Goal: Task Accomplishment & Management: Manage account settings

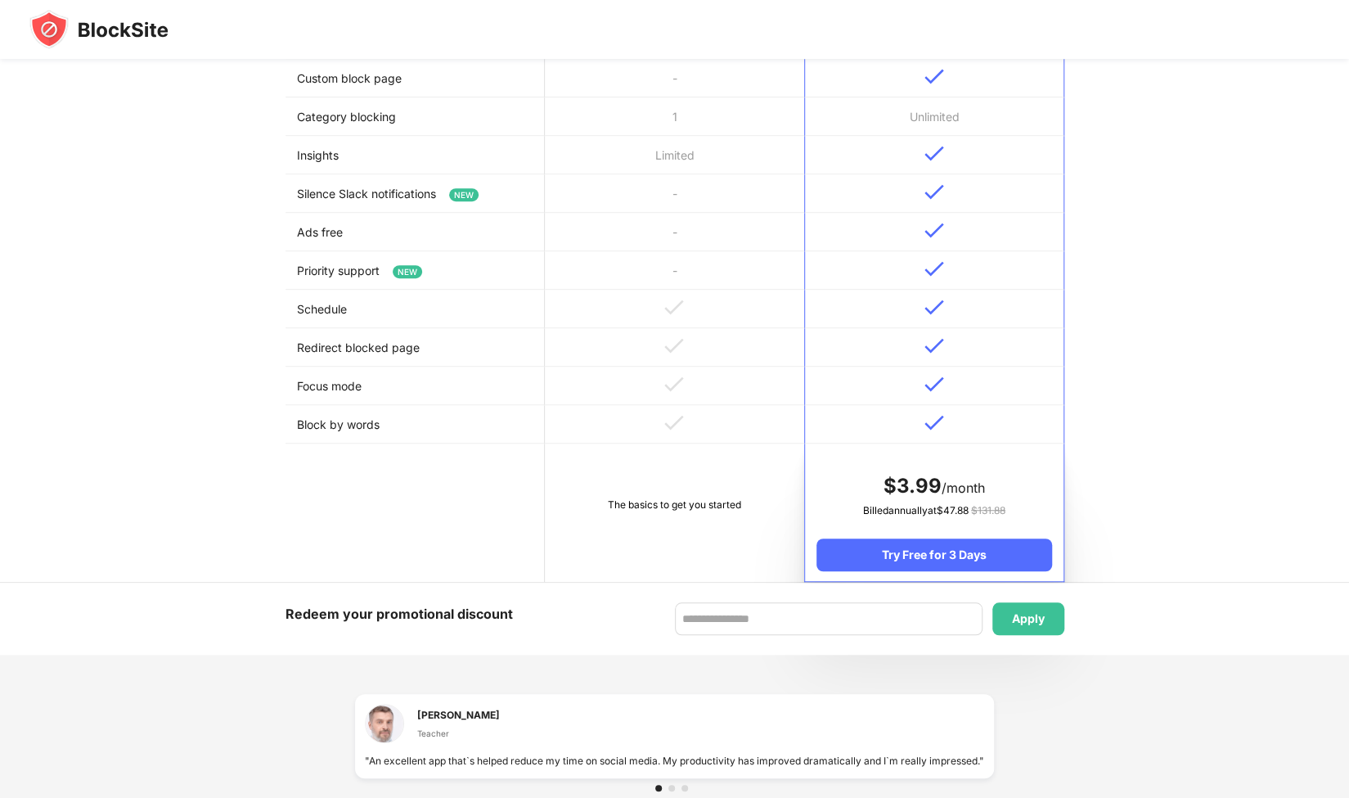
scroll to position [562, 0]
click at [561, 318] on td at bounding box center [674, 309] width 259 height 38
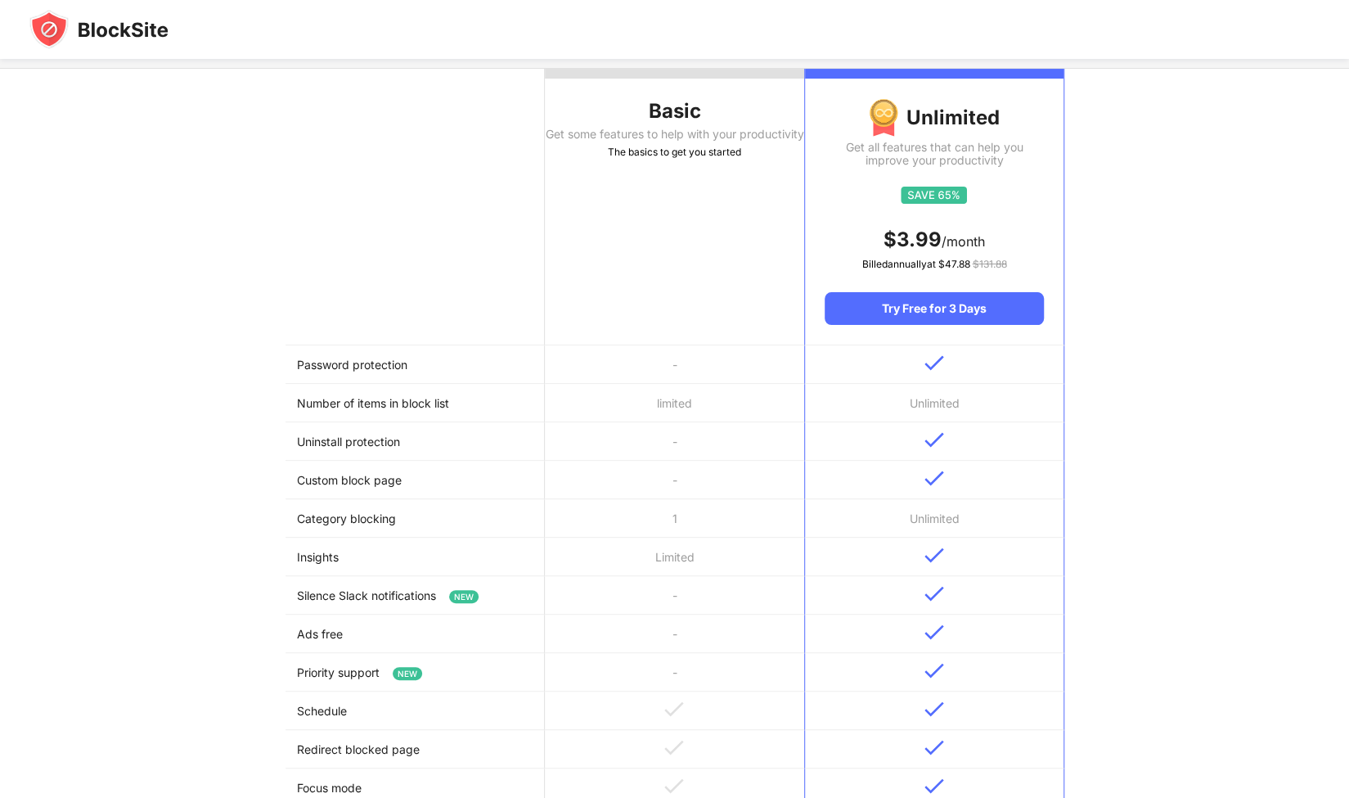
scroll to position [162, 0]
click at [678, 140] on div "Get some features to help with your productivity" at bounding box center [674, 133] width 259 height 13
click at [690, 110] on div "Basic" at bounding box center [674, 110] width 259 height 26
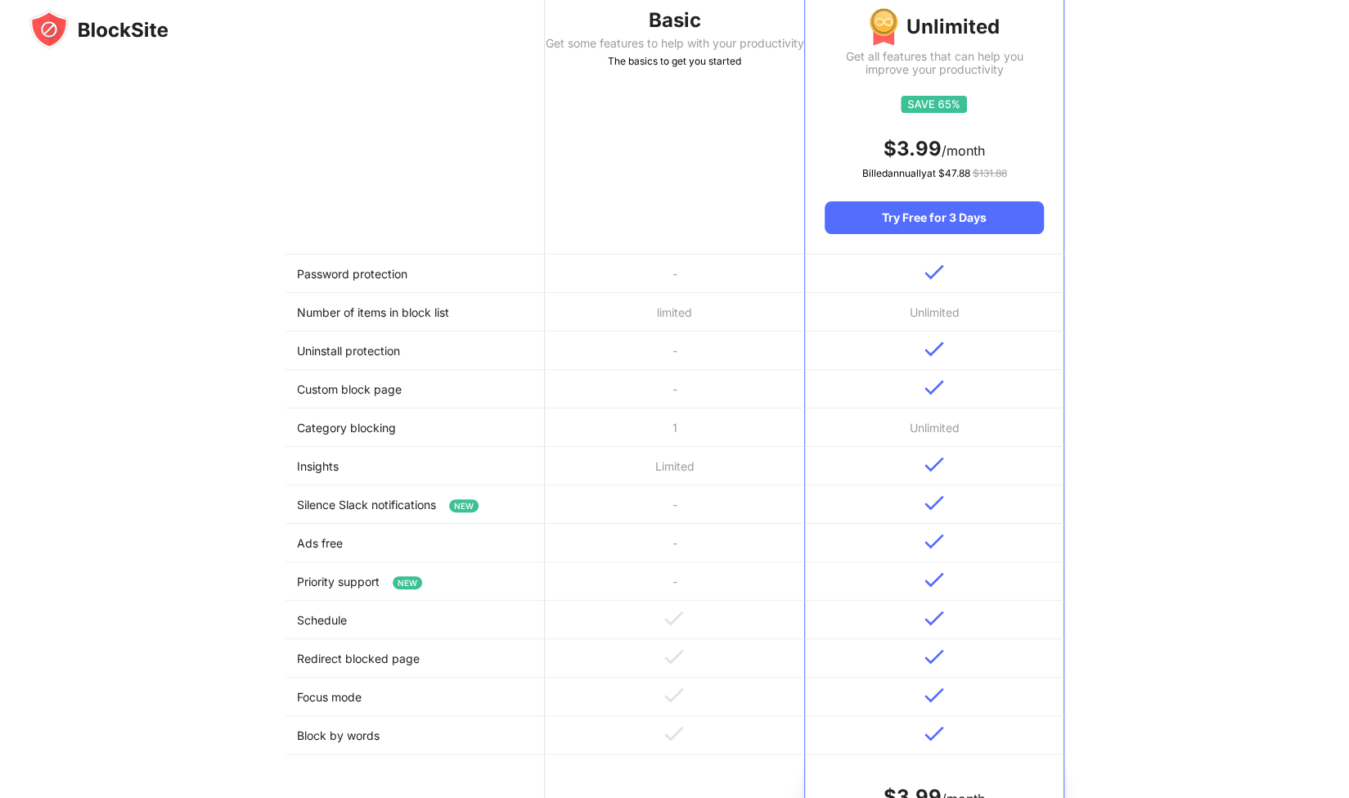
scroll to position [0, 0]
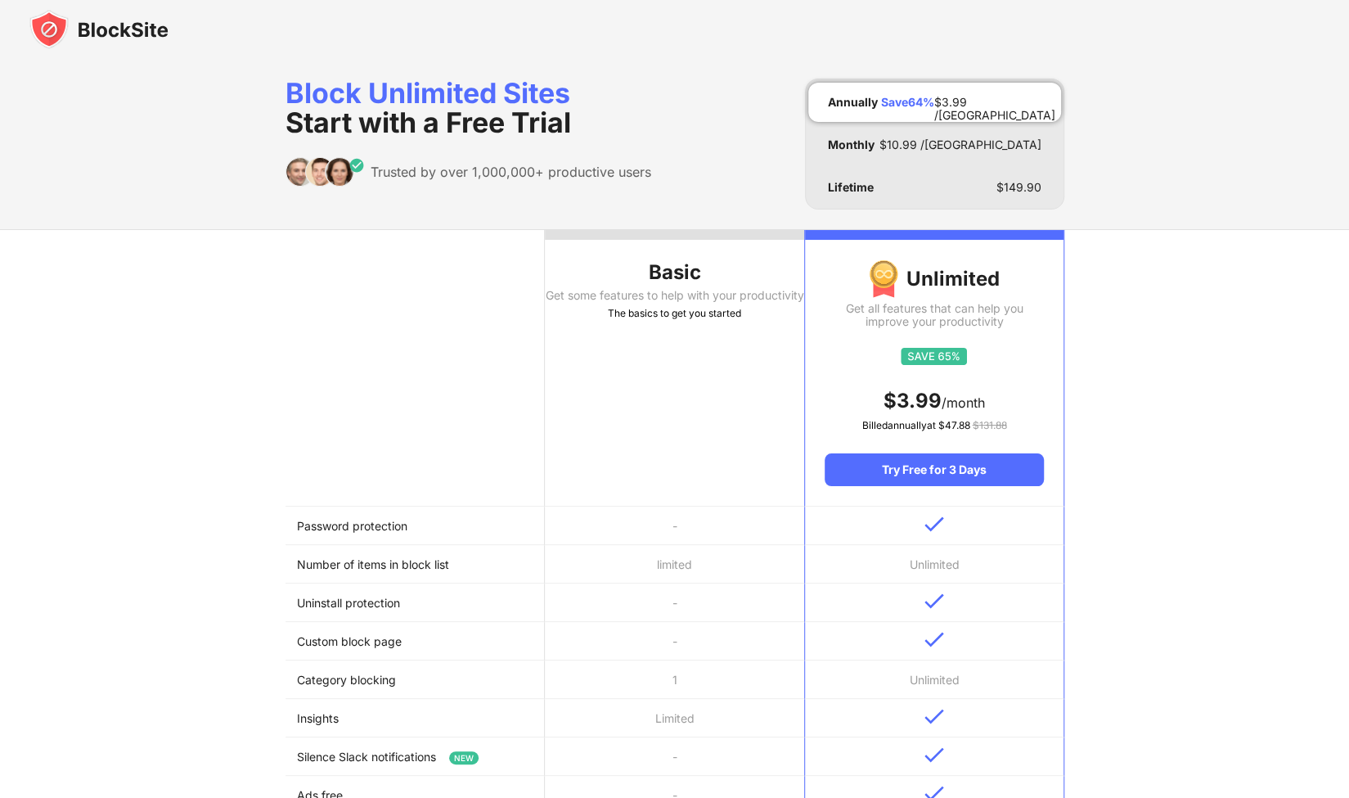
click at [663, 230] on div at bounding box center [674, 235] width 259 height 10
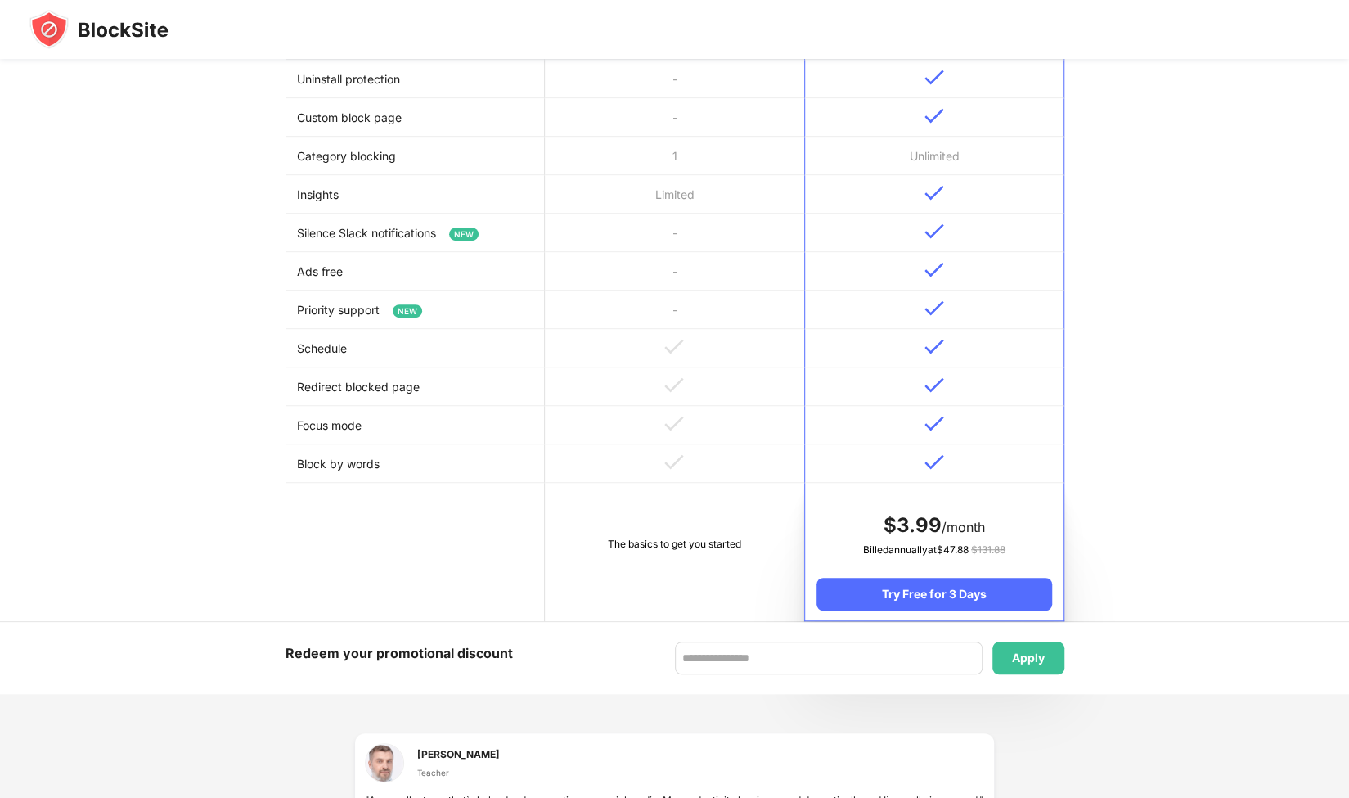
scroll to position [877, 0]
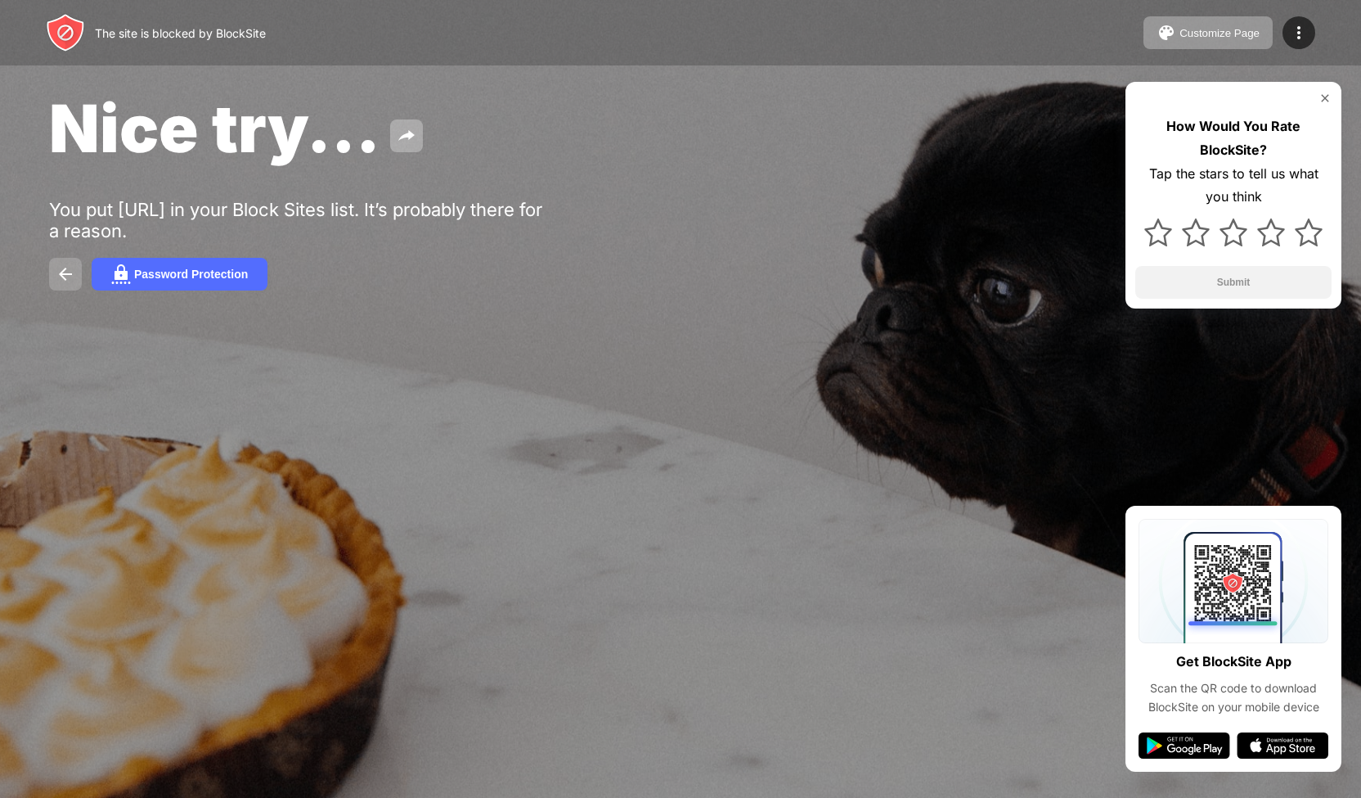
click at [68, 279] on img at bounding box center [66, 274] width 20 height 20
click at [1296, 29] on img at bounding box center [1299, 33] width 20 height 20
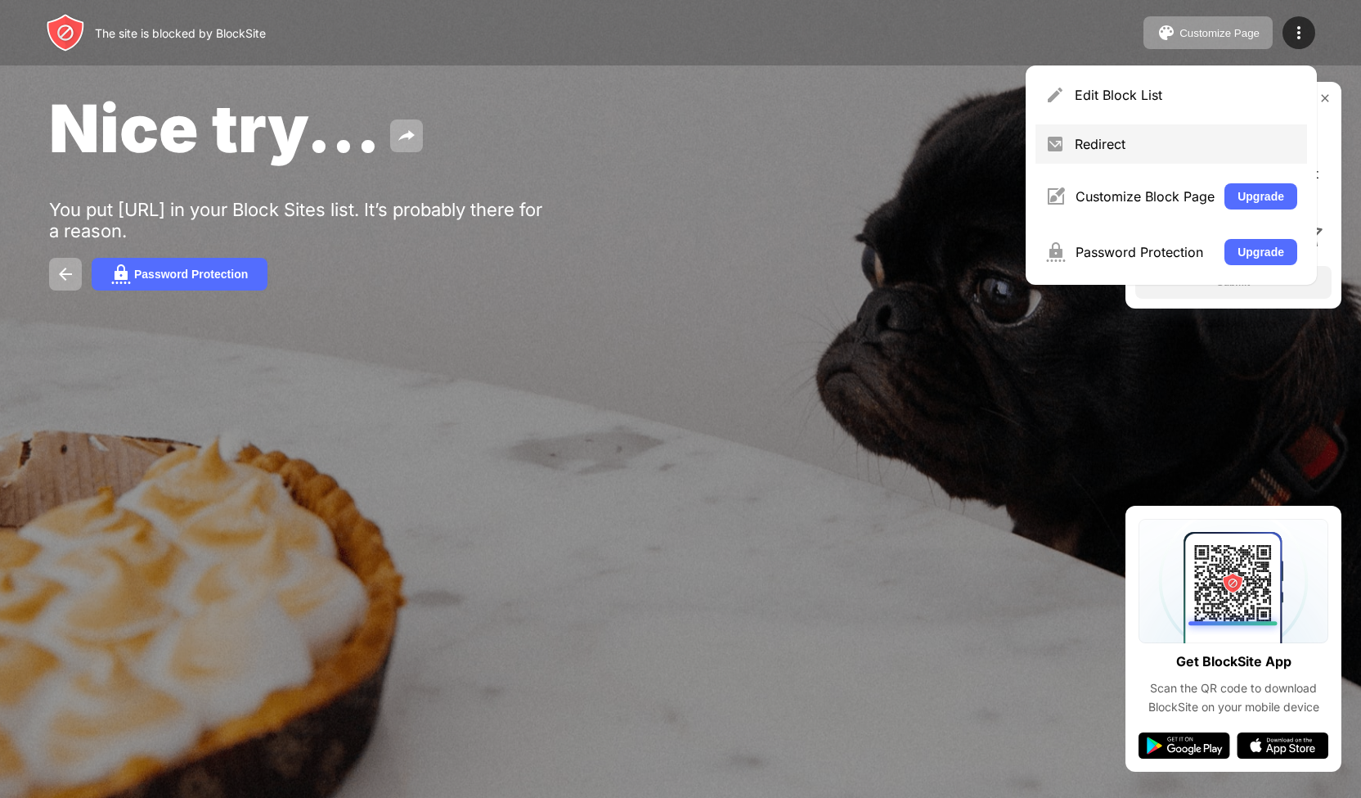
click at [1087, 139] on div "Redirect" at bounding box center [1186, 144] width 223 height 16
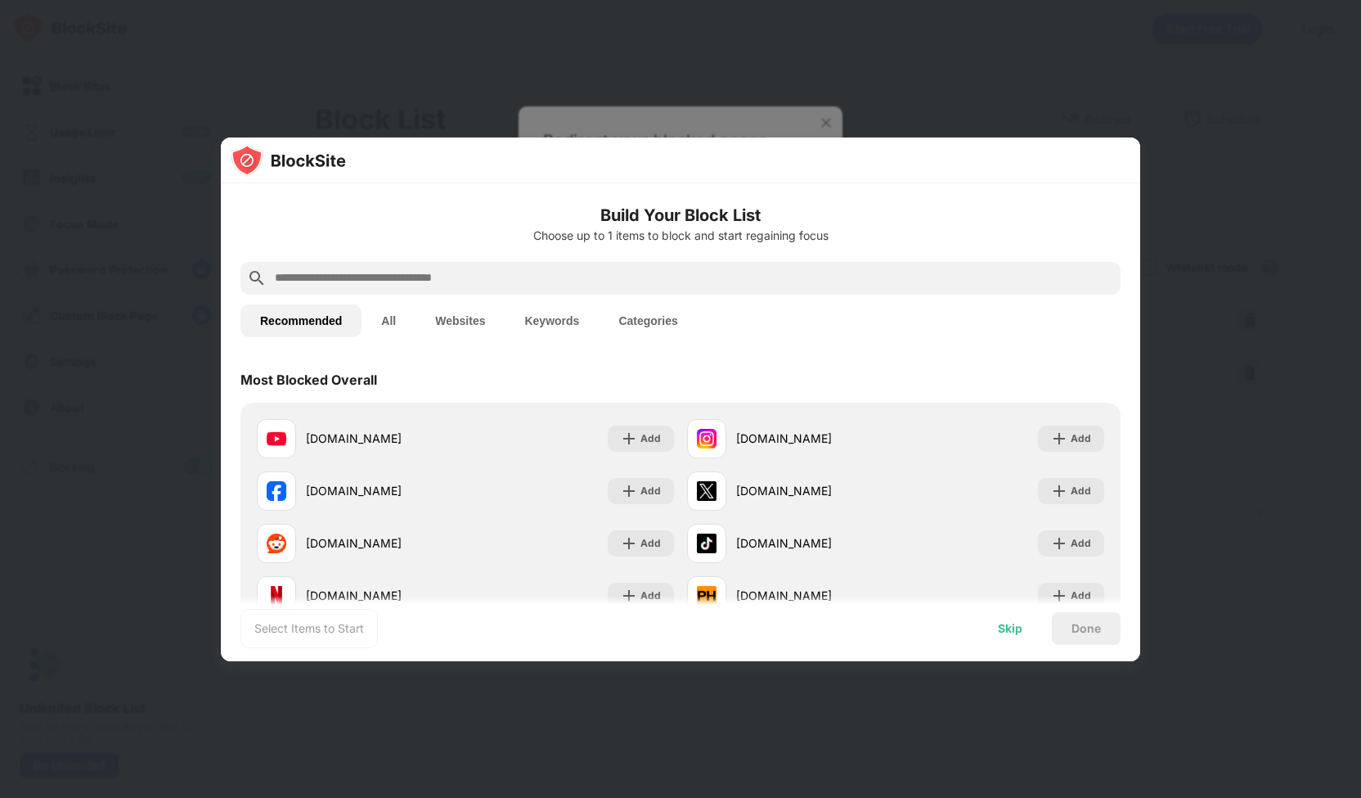
click at [1007, 617] on div "Skip" at bounding box center [1010, 628] width 64 height 33
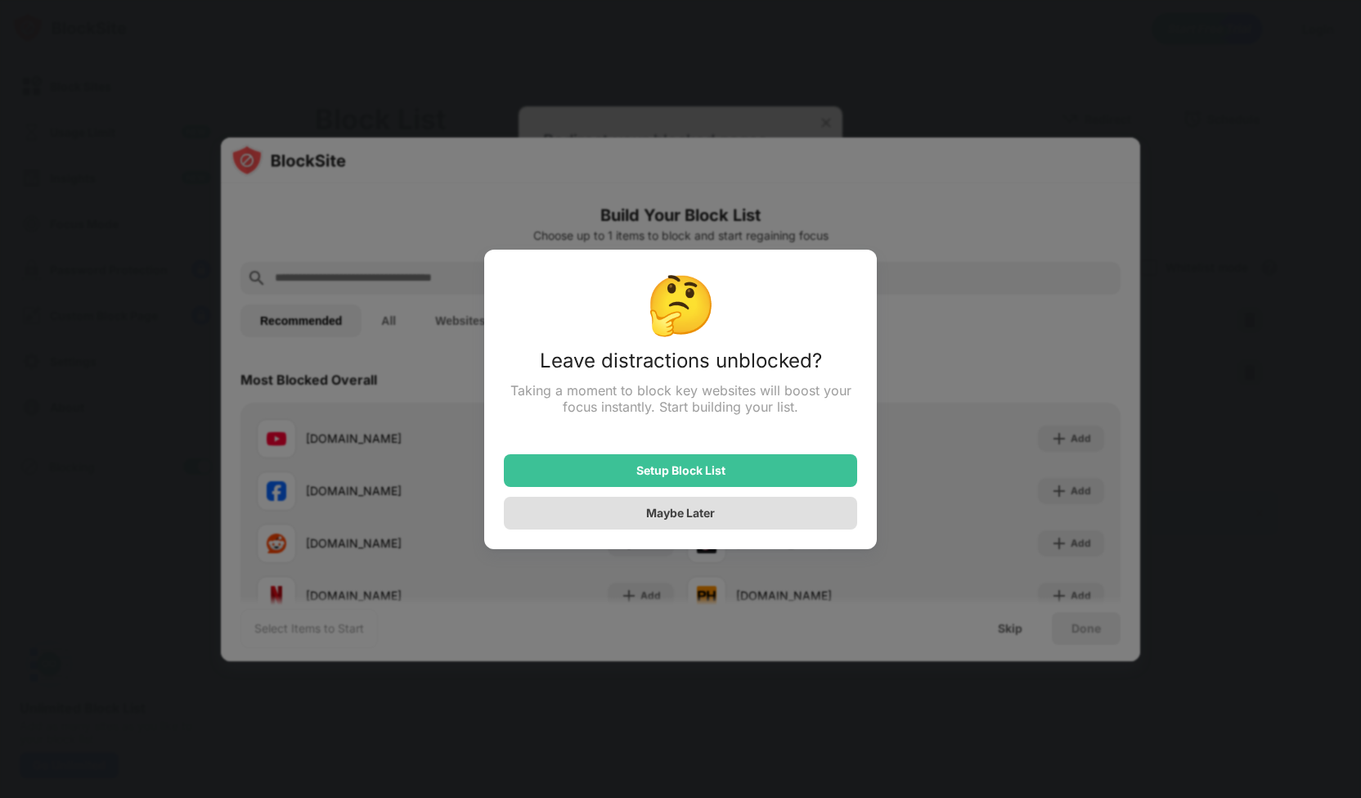
click at [790, 514] on div "Maybe Later" at bounding box center [680, 513] width 353 height 33
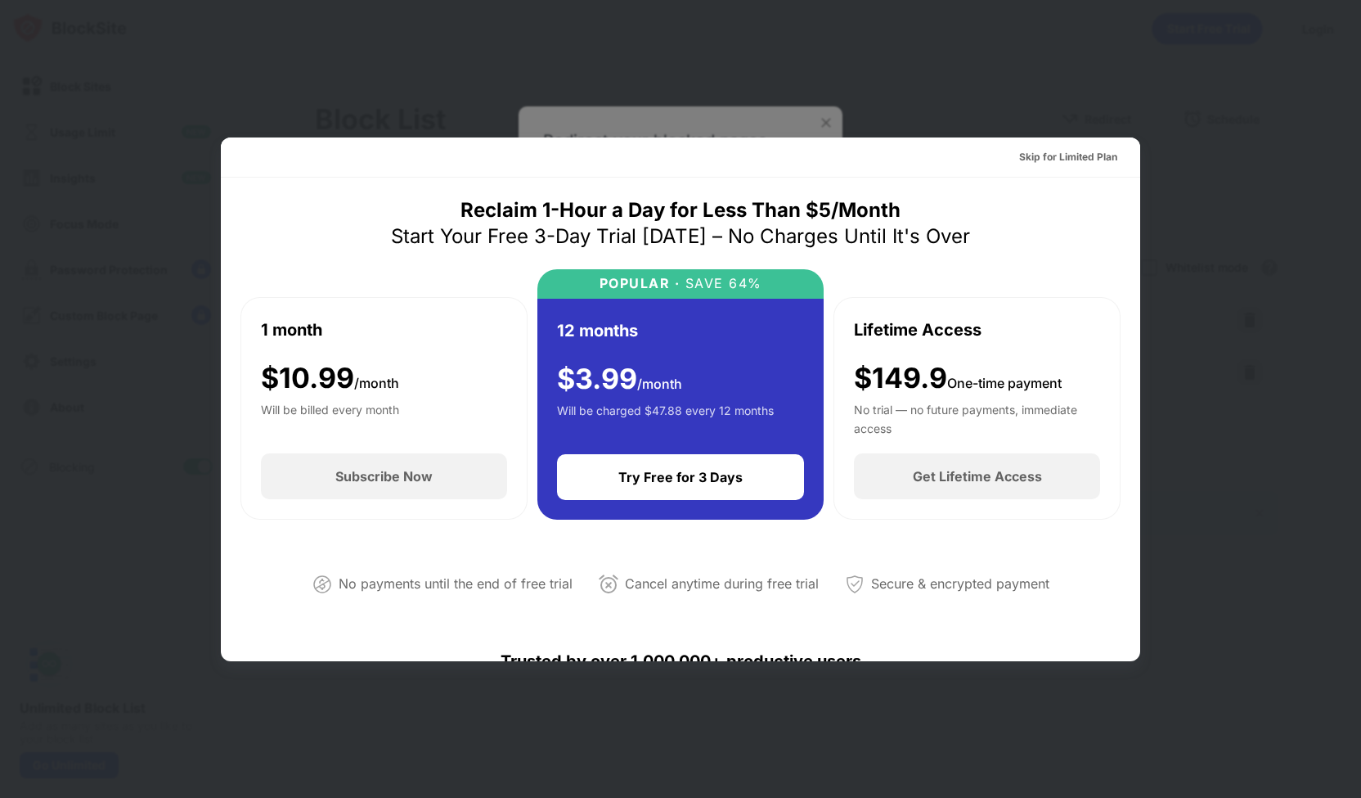
click at [1162, 106] on div at bounding box center [680, 399] width 1361 height 798
click at [1047, 156] on div "Skip for Limited Plan" at bounding box center [1068, 157] width 98 height 16
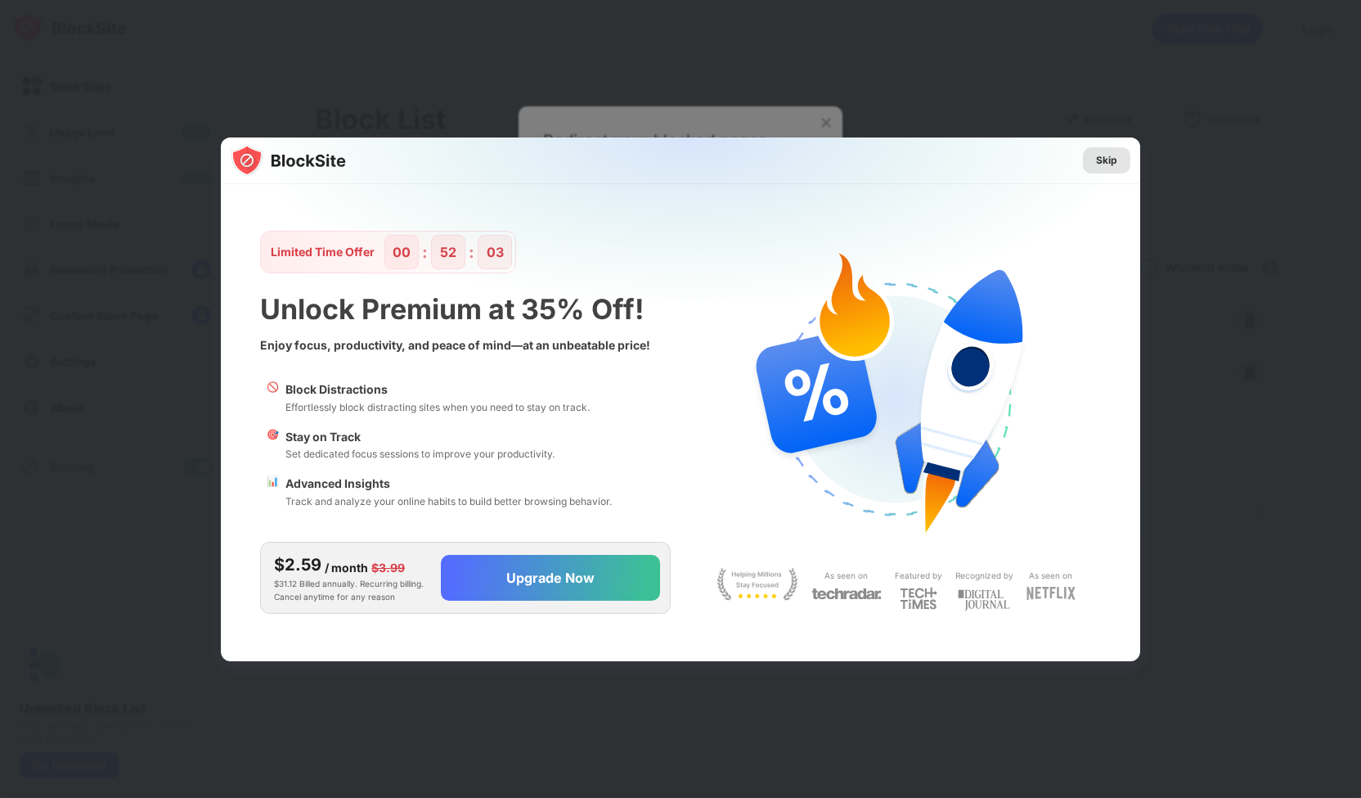
click at [1104, 160] on div "Skip" at bounding box center [1106, 160] width 21 height 16
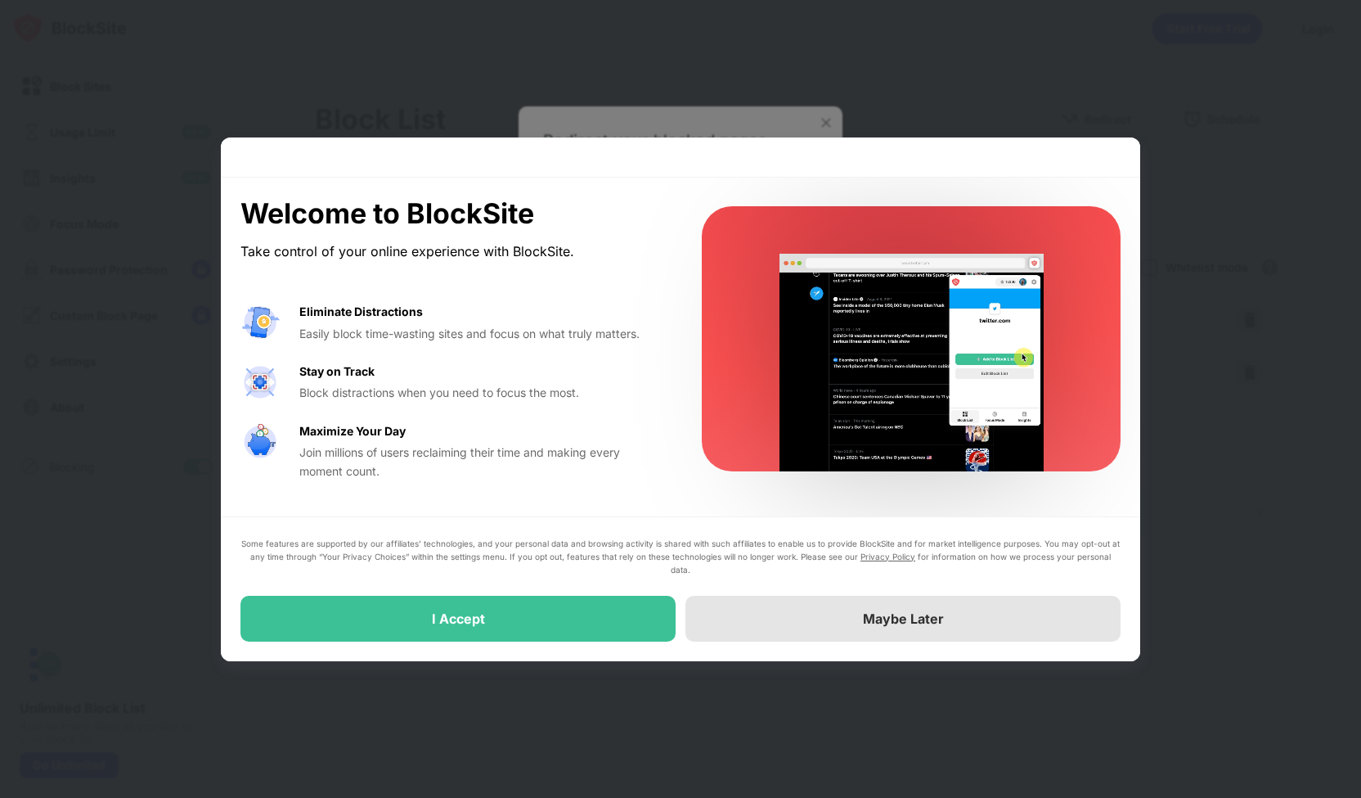
click at [779, 614] on div "Maybe Later" at bounding box center [903, 619] width 435 height 46
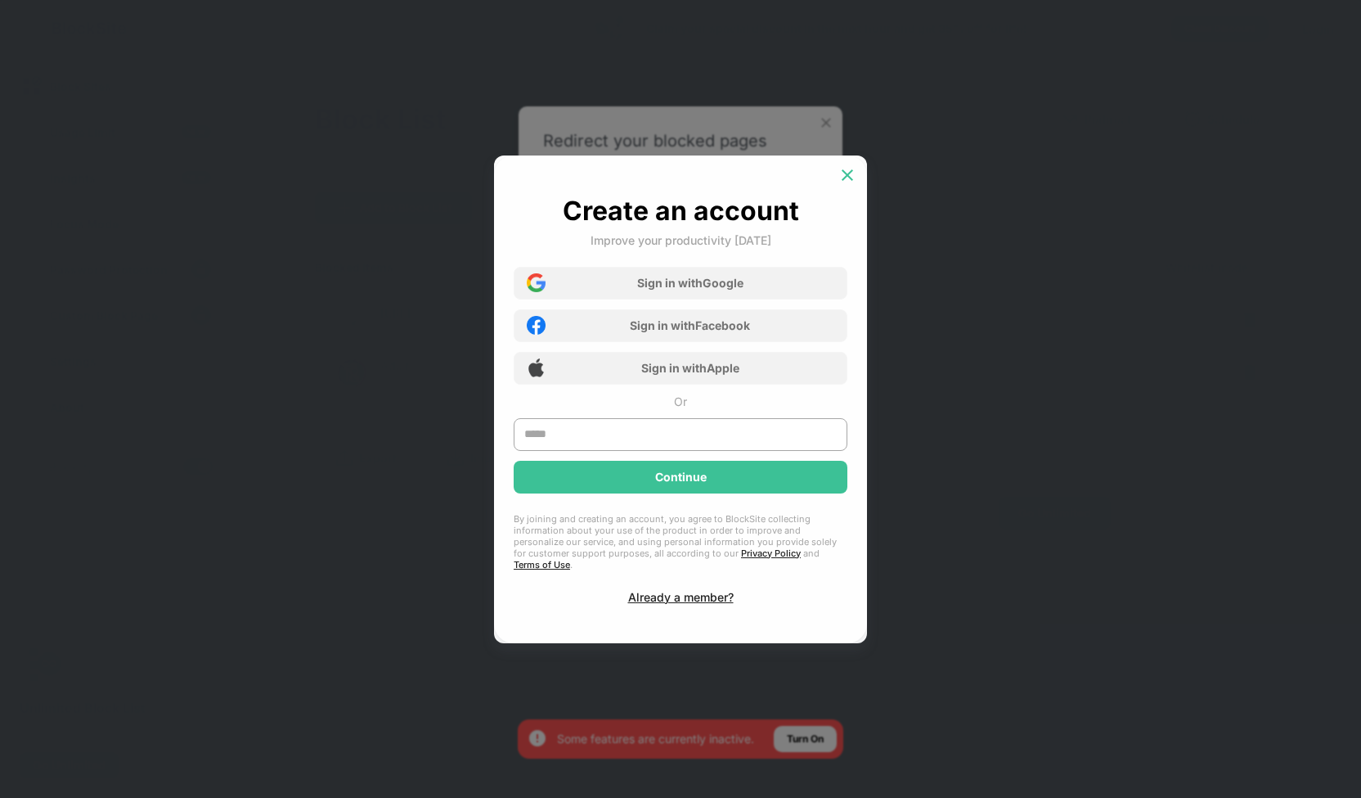
click at [844, 181] on img at bounding box center [847, 175] width 16 height 16
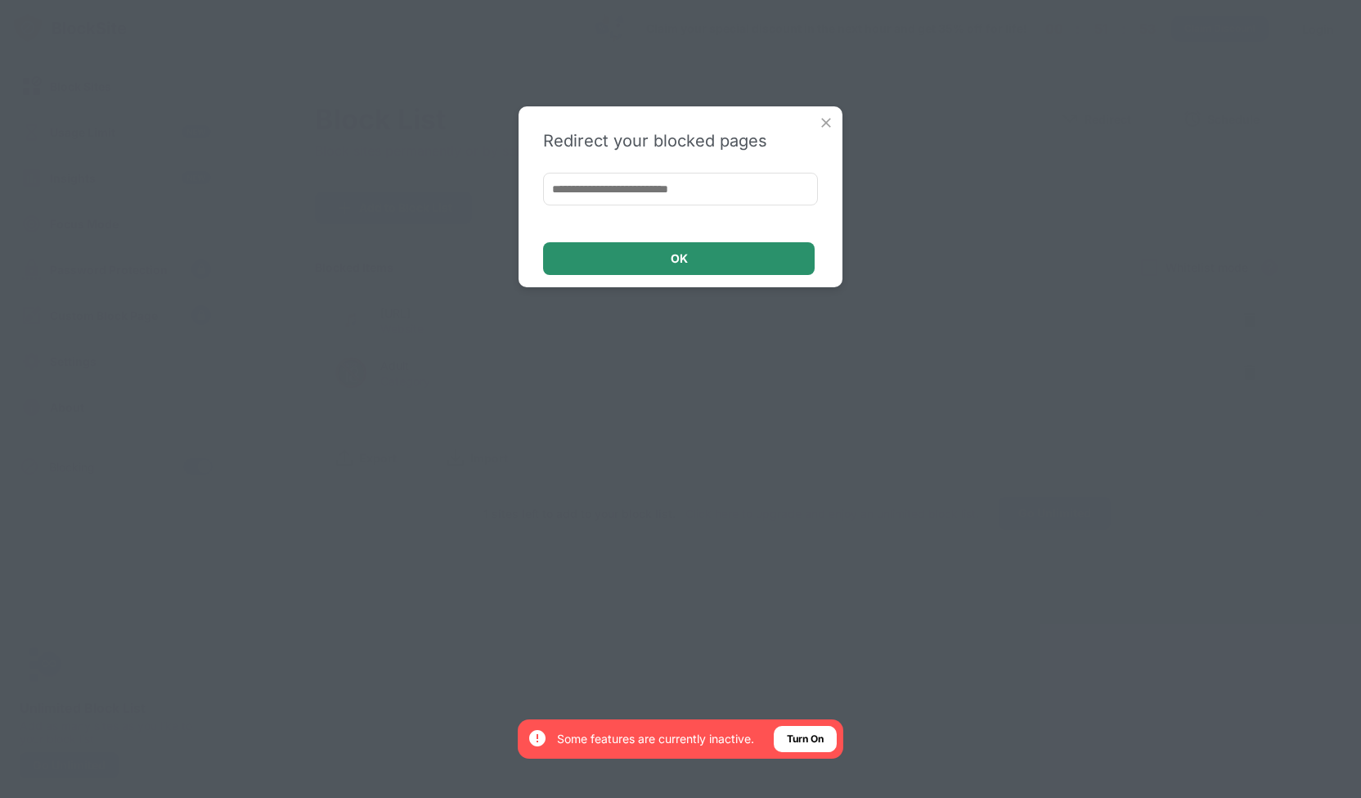
click at [724, 268] on div "OK" at bounding box center [679, 258] width 272 height 33
click at [823, 118] on img at bounding box center [826, 123] width 16 height 16
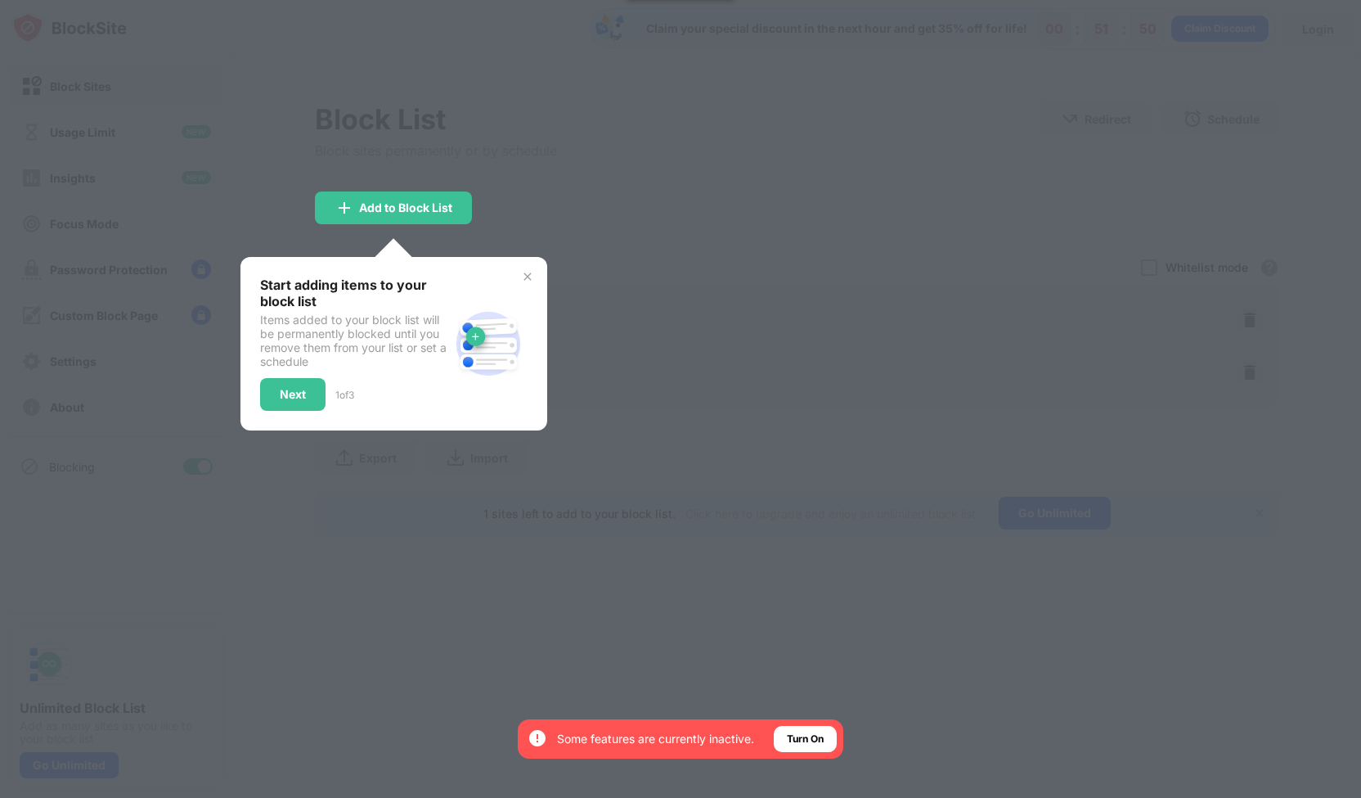
click at [555, 189] on div at bounding box center [680, 399] width 1361 height 798
click at [527, 276] on img at bounding box center [527, 276] width 13 height 13
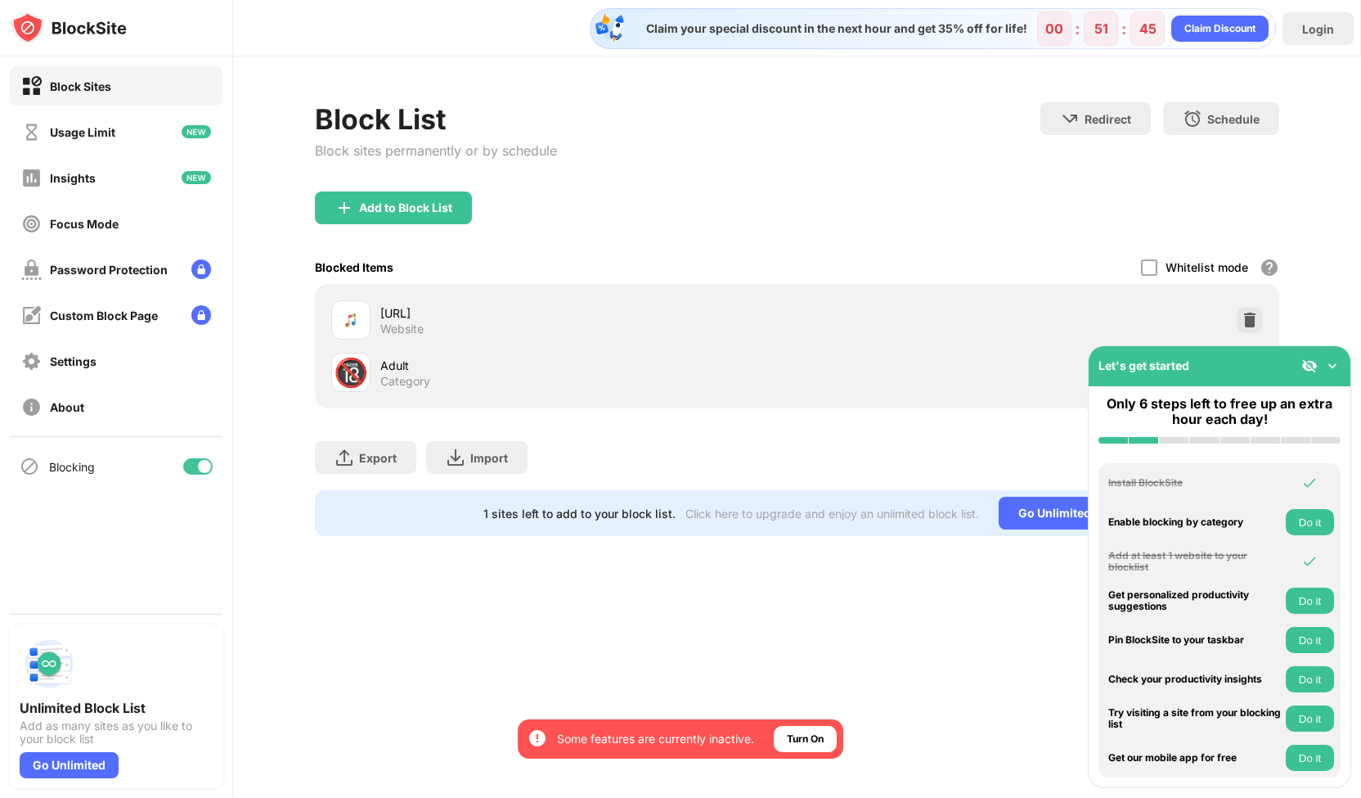
click at [1333, 365] on img at bounding box center [1332, 366] width 16 height 16
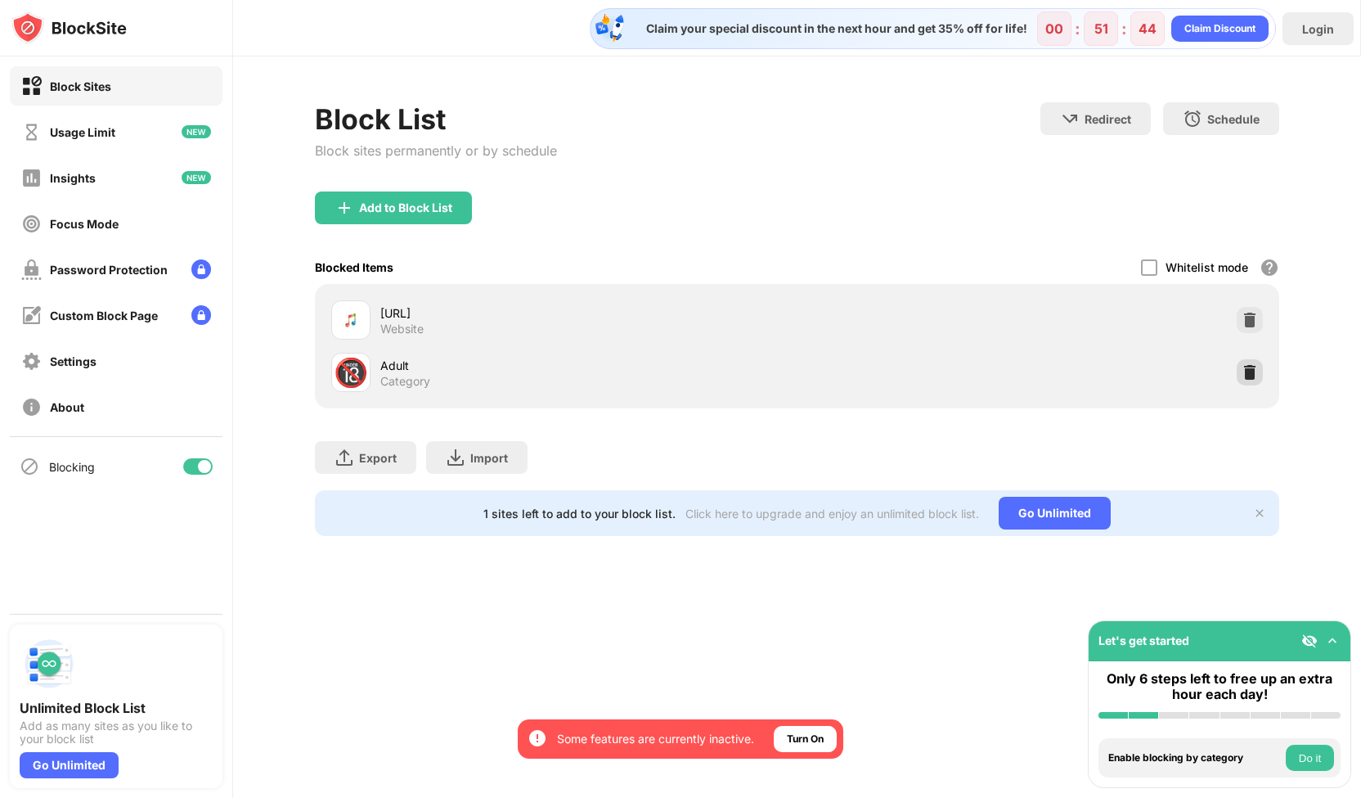
click at [1252, 375] on img at bounding box center [1250, 372] width 16 height 16
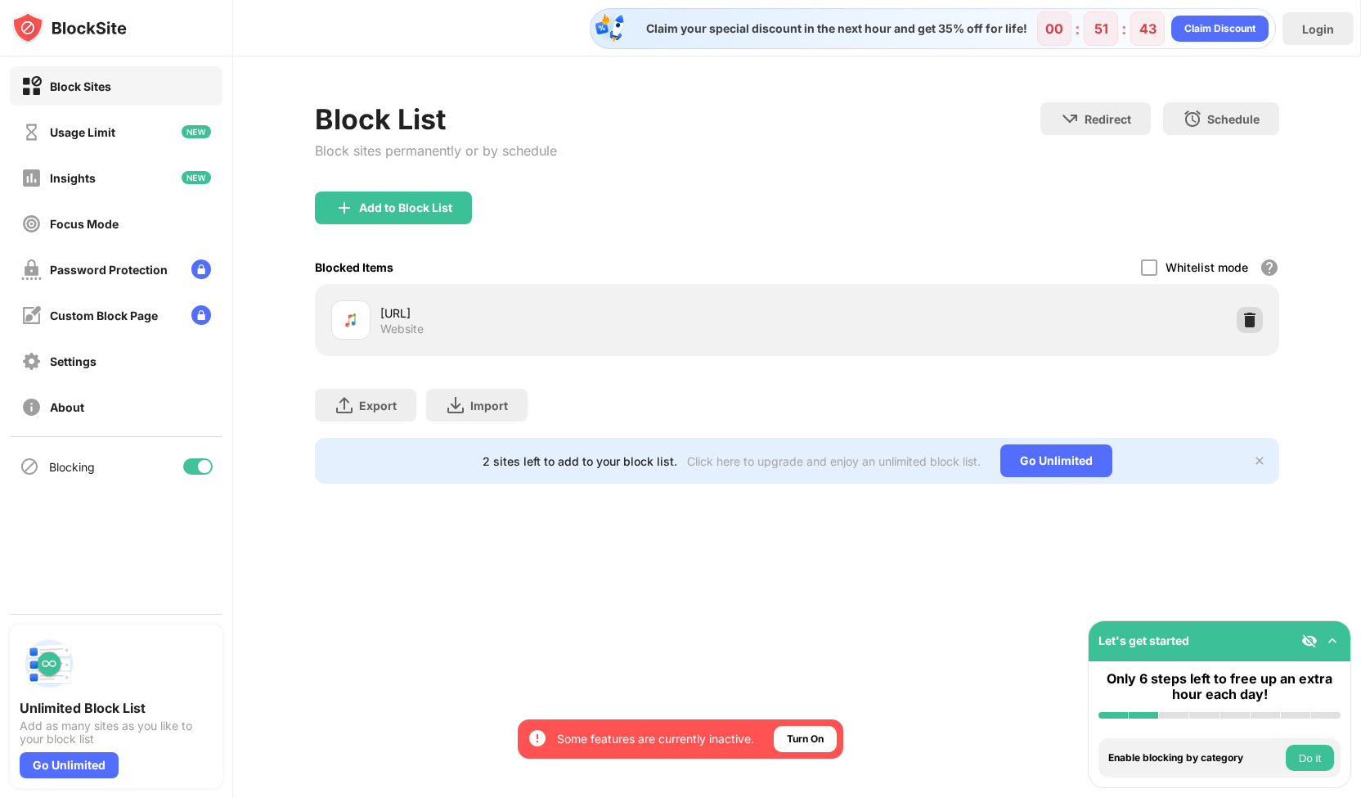
click at [1244, 320] on img at bounding box center [1250, 320] width 16 height 16
